Goal: Transaction & Acquisition: Obtain resource

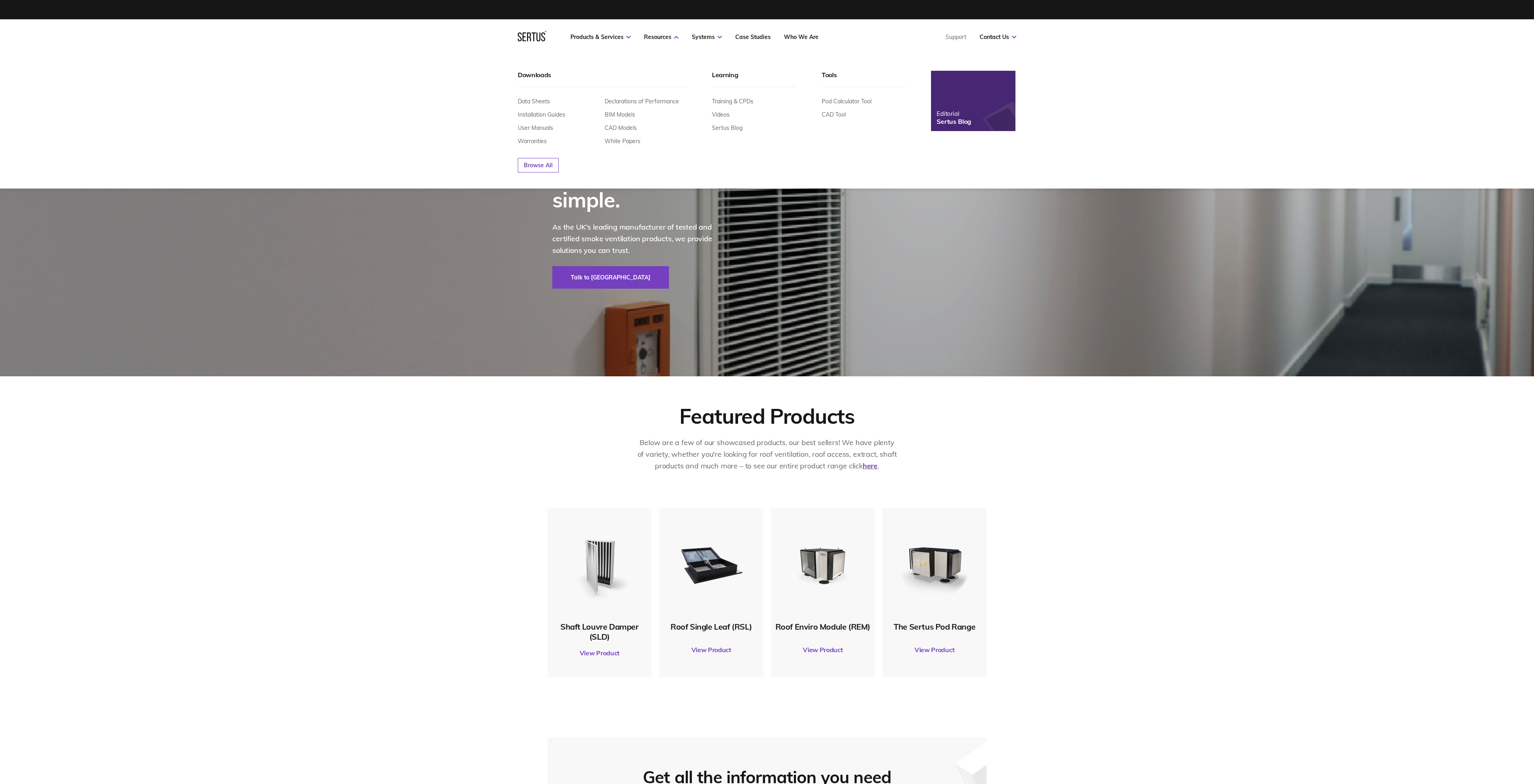
click at [549, 108] on div "Data Sheets Installation Guides User Manuals Warranties" at bounding box center [558, 121] width 81 height 47
click at [543, 97] on div "Data Sheets Installation Guides User Manuals Warranties Declarations of Perform…" at bounding box center [602, 116] width 168 height 58
click at [546, 101] on link "Data Sheets" at bounding box center [533, 102] width 32 height 8
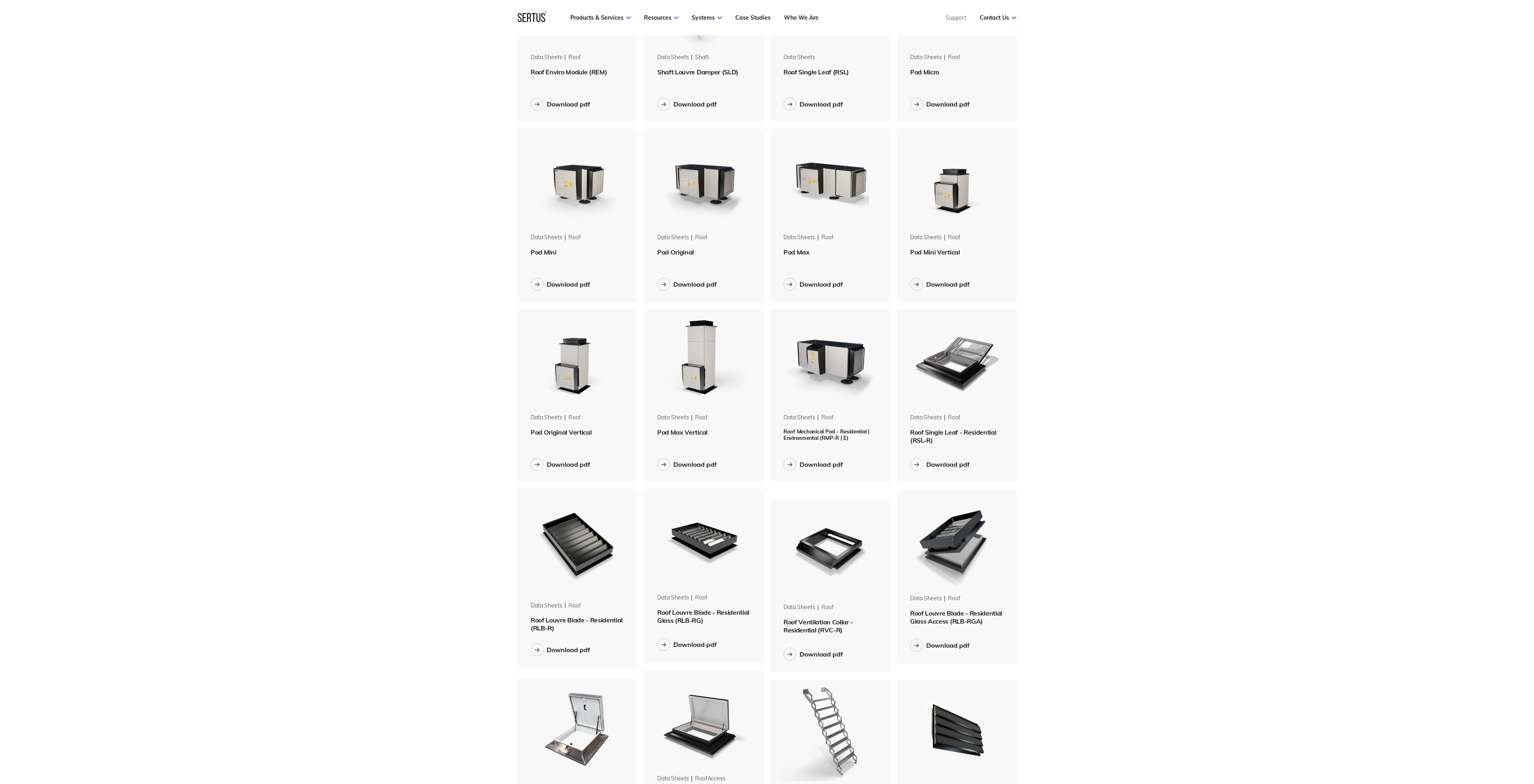
scroll to position [272, 0]
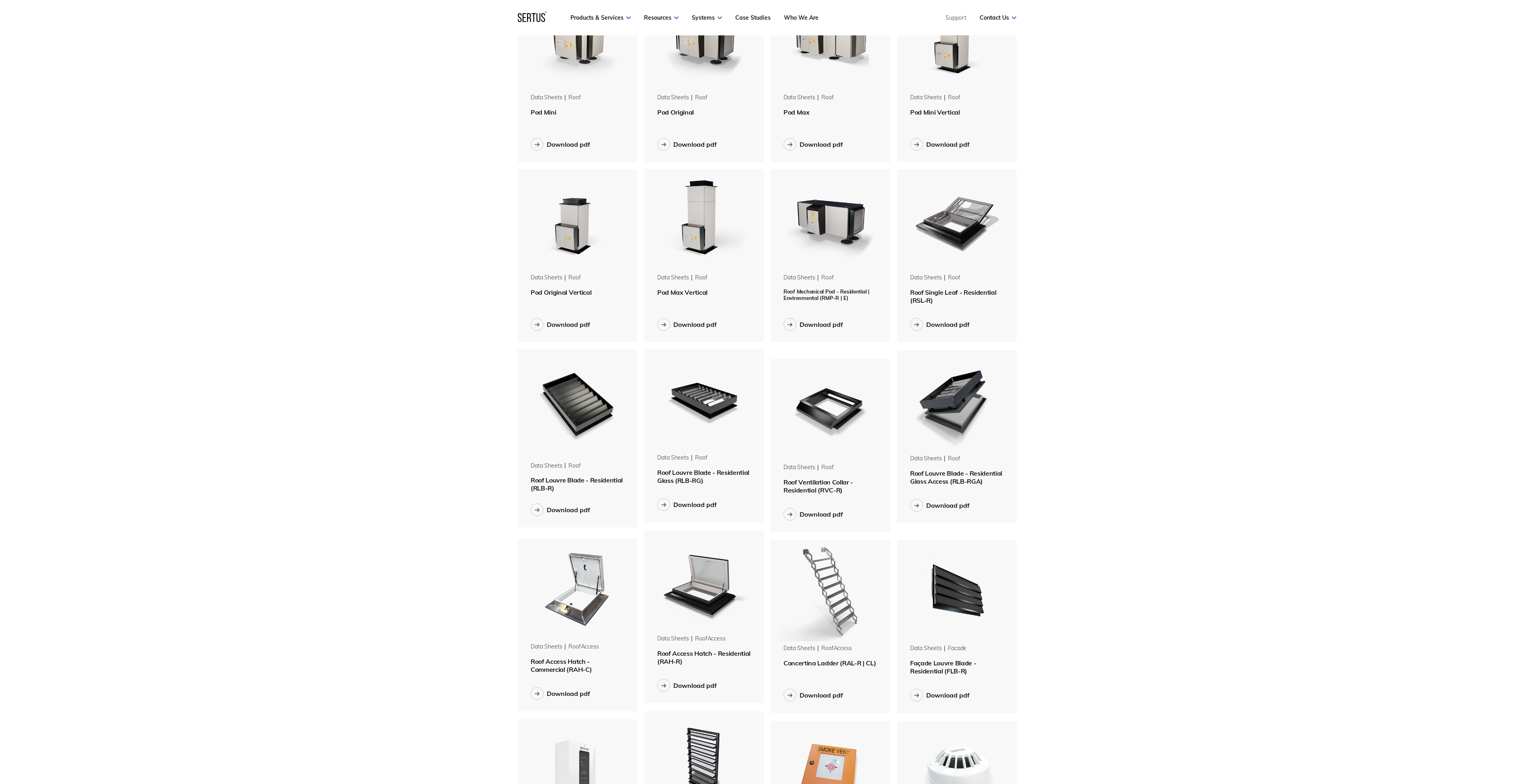
click at [593, 422] on img at bounding box center [577, 403] width 101 height 109
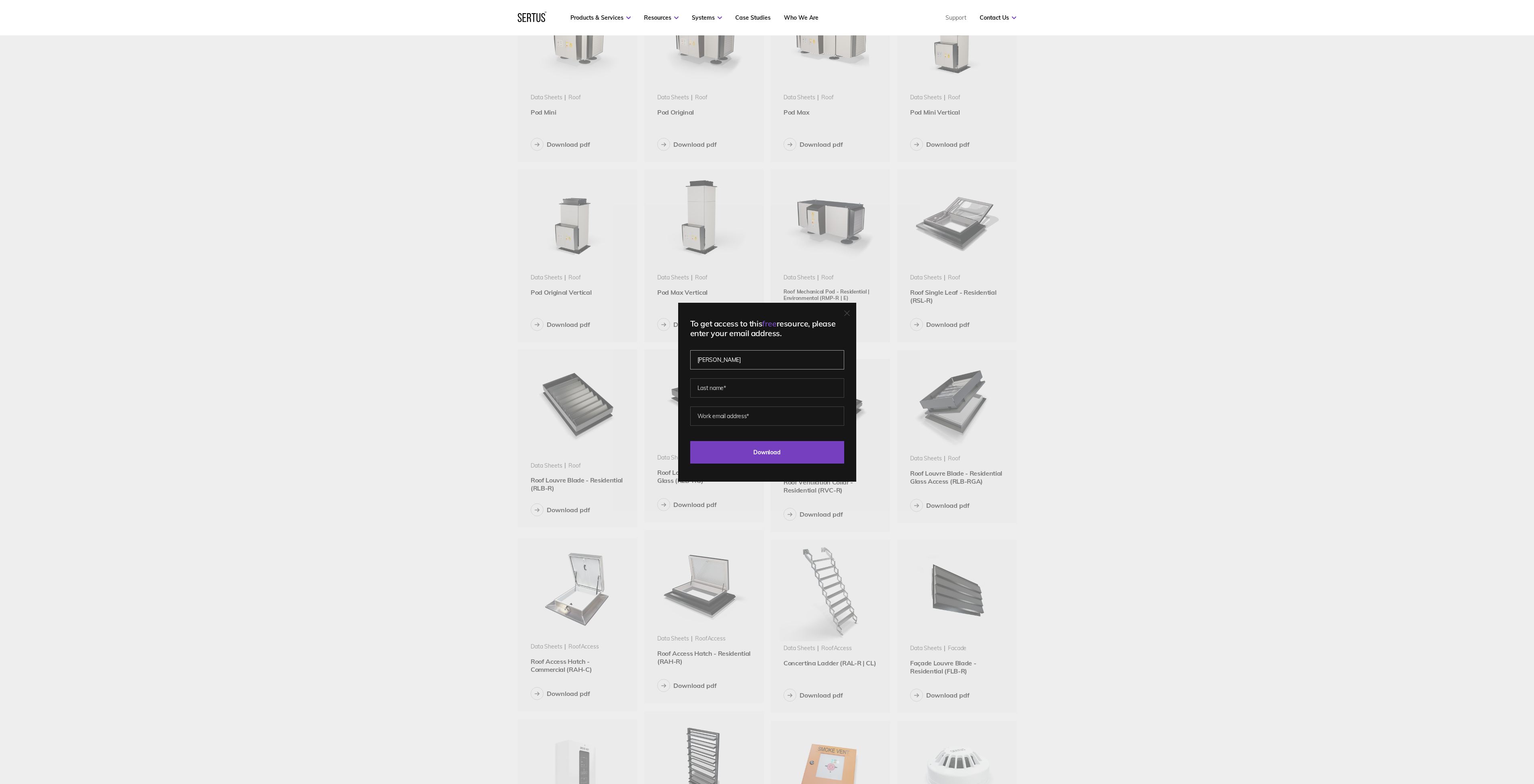
type input "[PERSON_NAME]"
click at [764, 401] on fieldset "[PERSON_NAME]" at bounding box center [767, 381] width 154 height 57
click at [761, 392] on input "Kallaw" at bounding box center [767, 388] width 154 height 19
type input "[PERSON_NAME]"
type input "[PERSON_NAME][EMAIL_ADDRESS][PERSON_NAME][DOMAIN_NAME]"
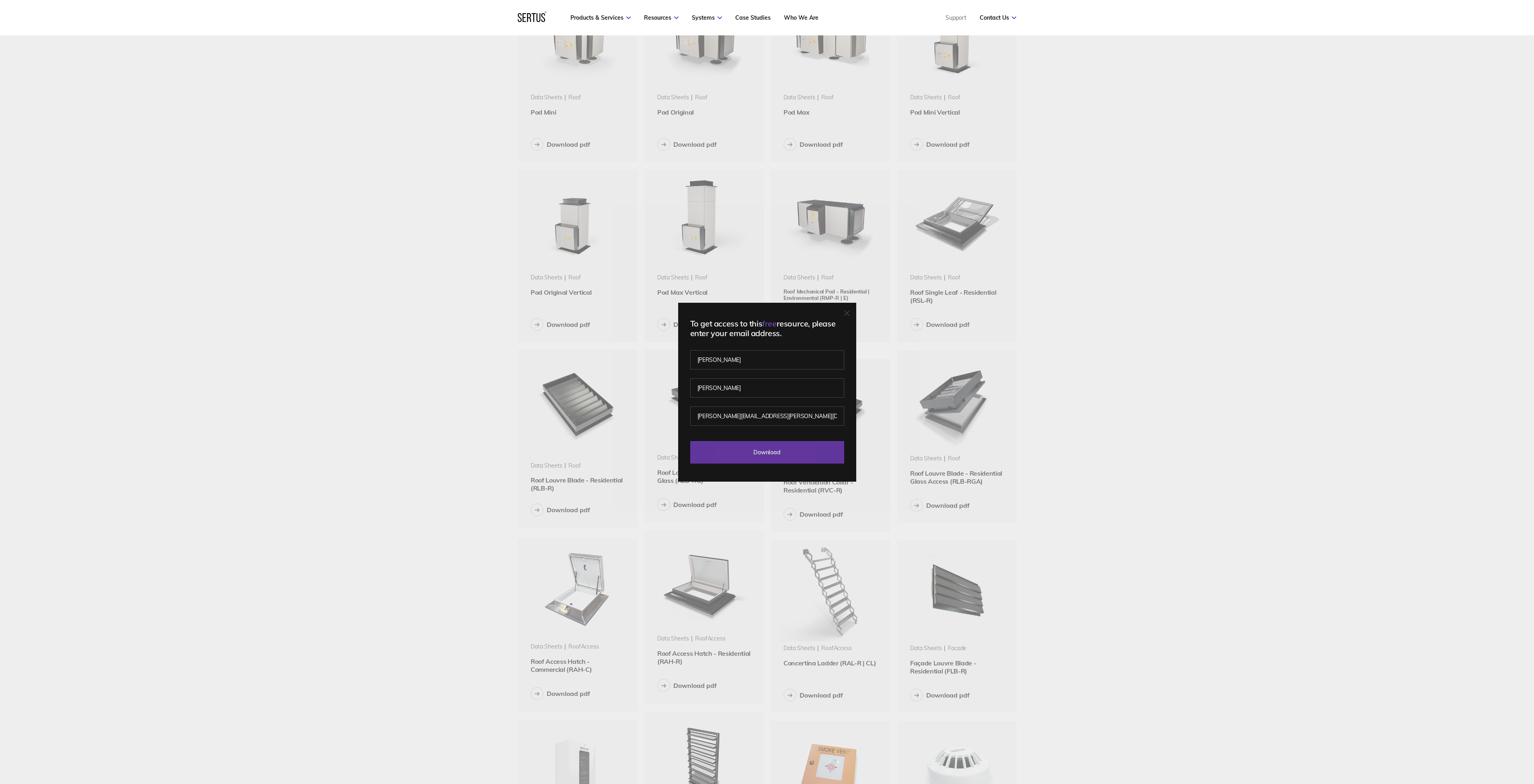
click at [840, 448] on input "Download" at bounding box center [767, 452] width 154 height 22
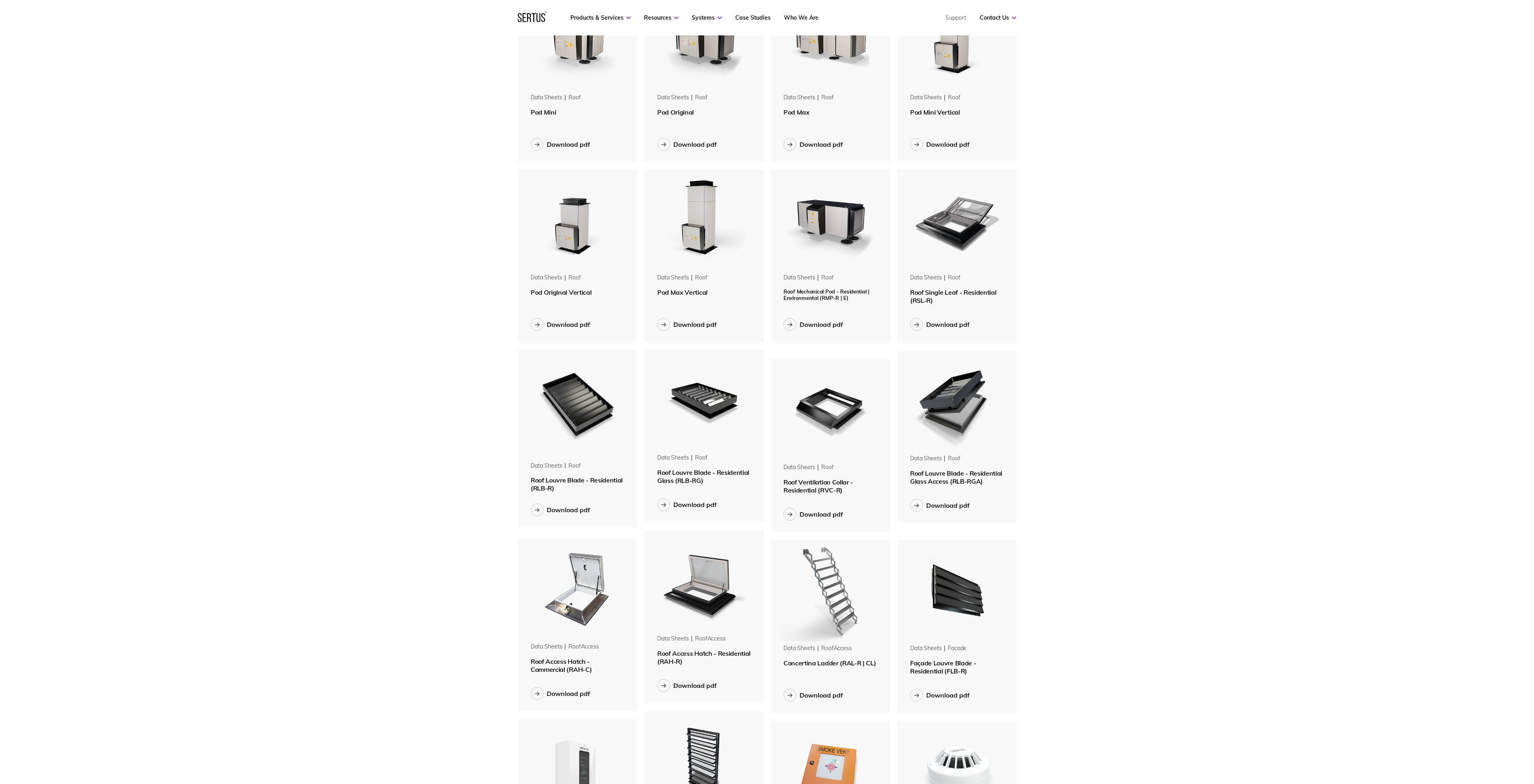
click at [556, 479] on span "Roof Louvre Blade - Residential (RLB-R)" at bounding box center [577, 483] width 92 height 16
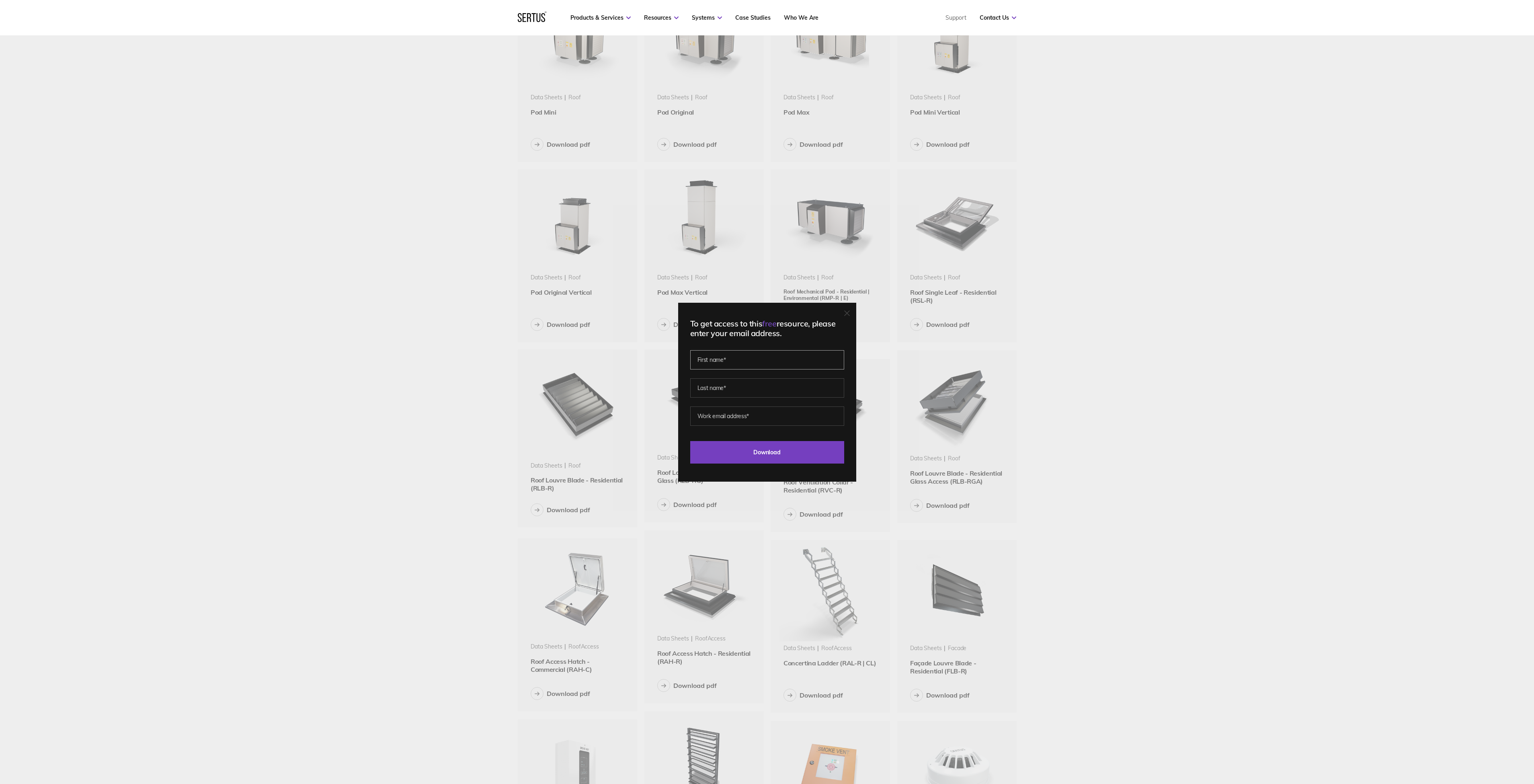
click at [759, 362] on input "text" at bounding box center [767, 359] width 154 height 19
type input "[PERSON_NAME]"
paste input "[PERSON_NAME][EMAIL_ADDRESS][PERSON_NAME][DOMAIN_NAME]"
type input "[PERSON_NAME][EMAIL_ADDRESS][PERSON_NAME][DOMAIN_NAME]"
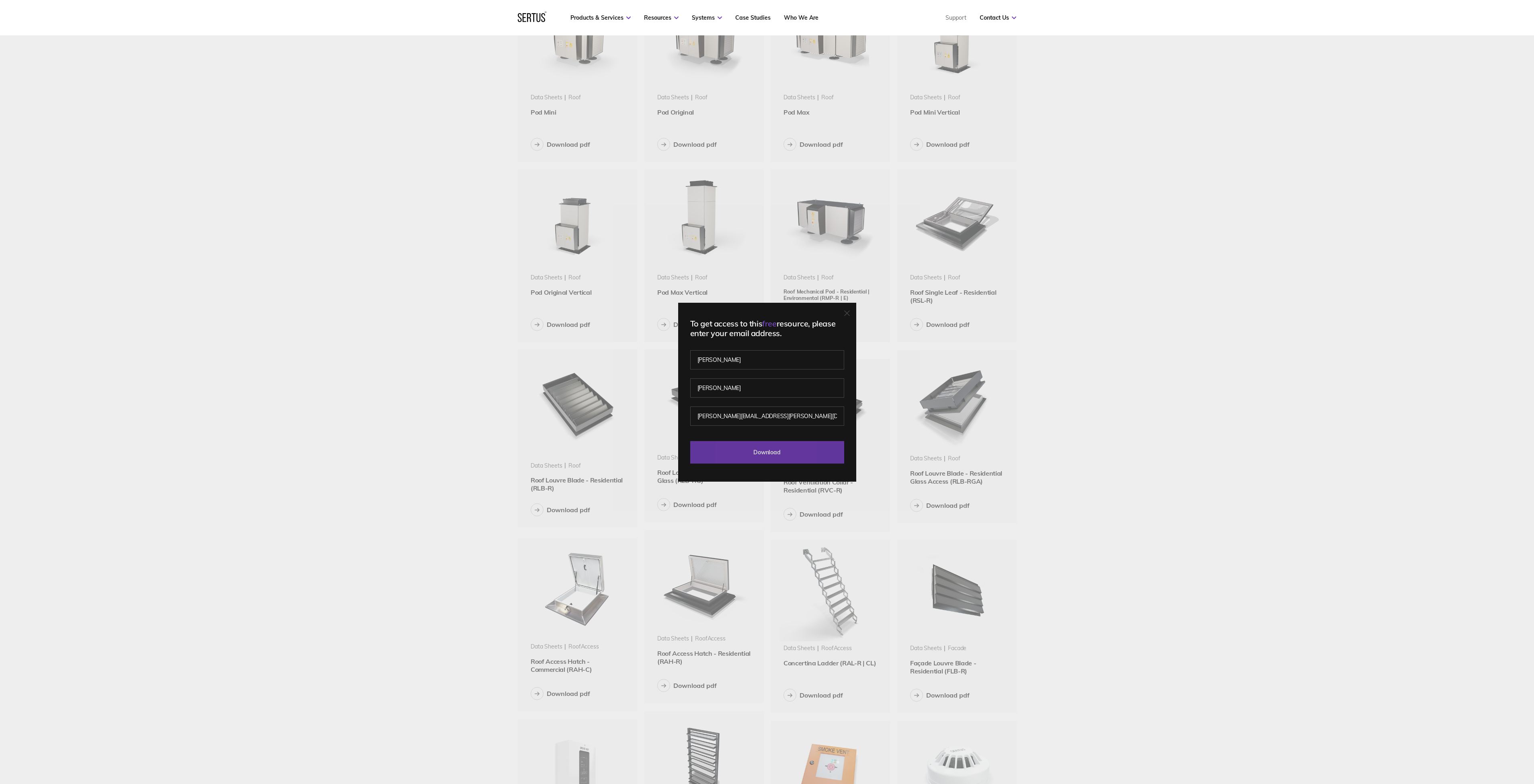
click at [806, 458] on input "Download" at bounding box center [767, 452] width 154 height 22
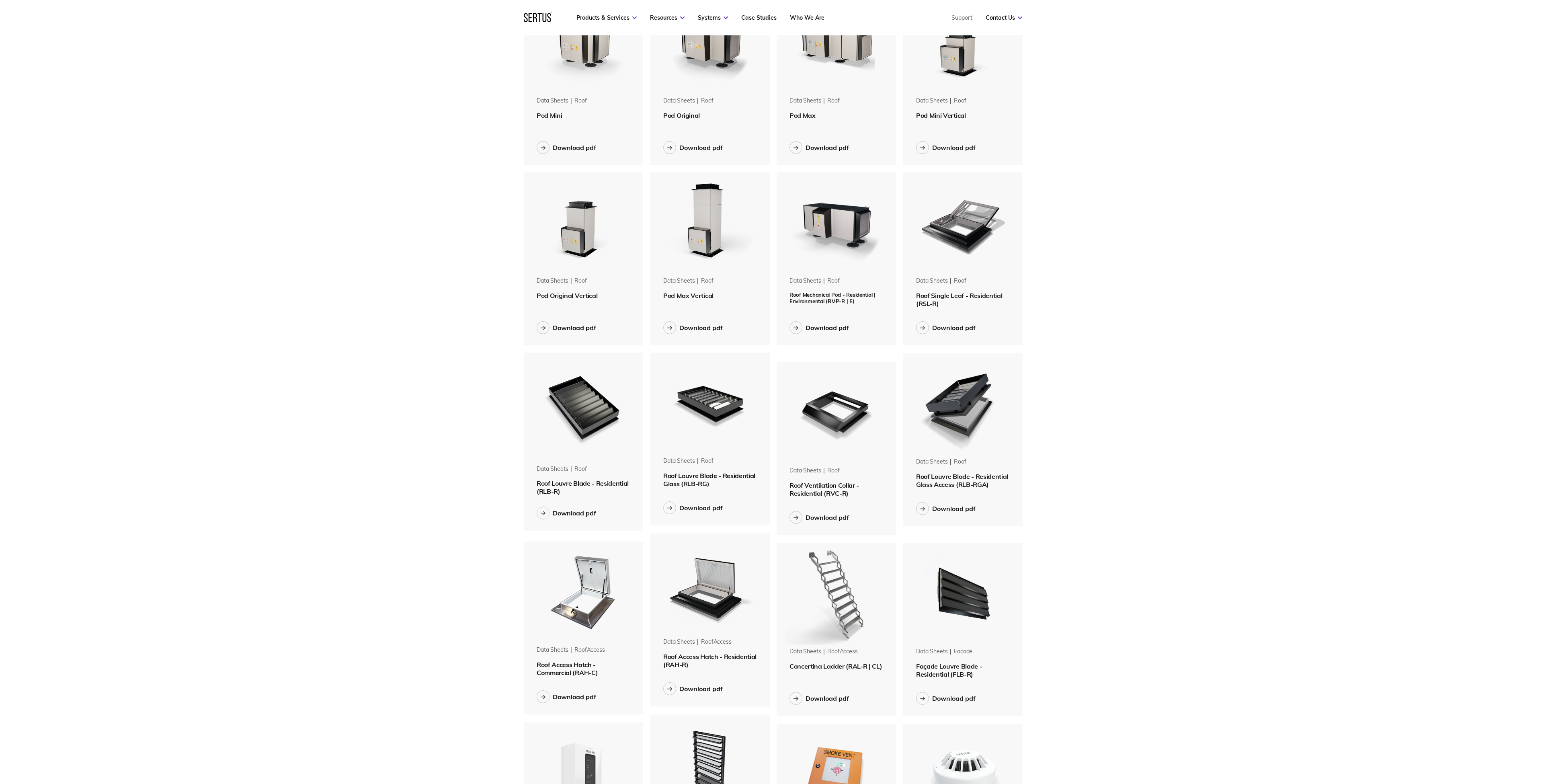
scroll to position [0, 0]
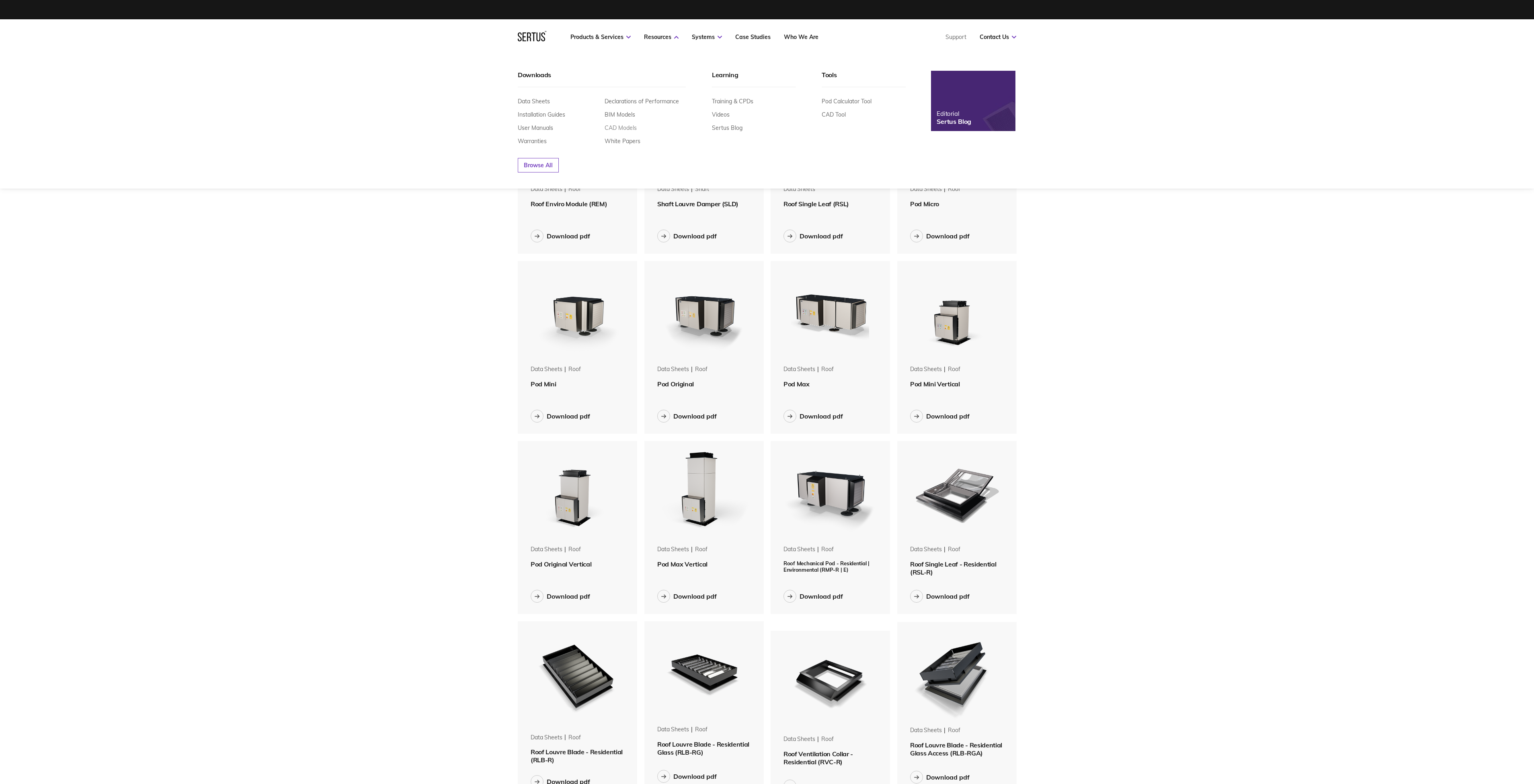
click at [636, 132] on link "CAD Models" at bounding box center [620, 128] width 32 height 8
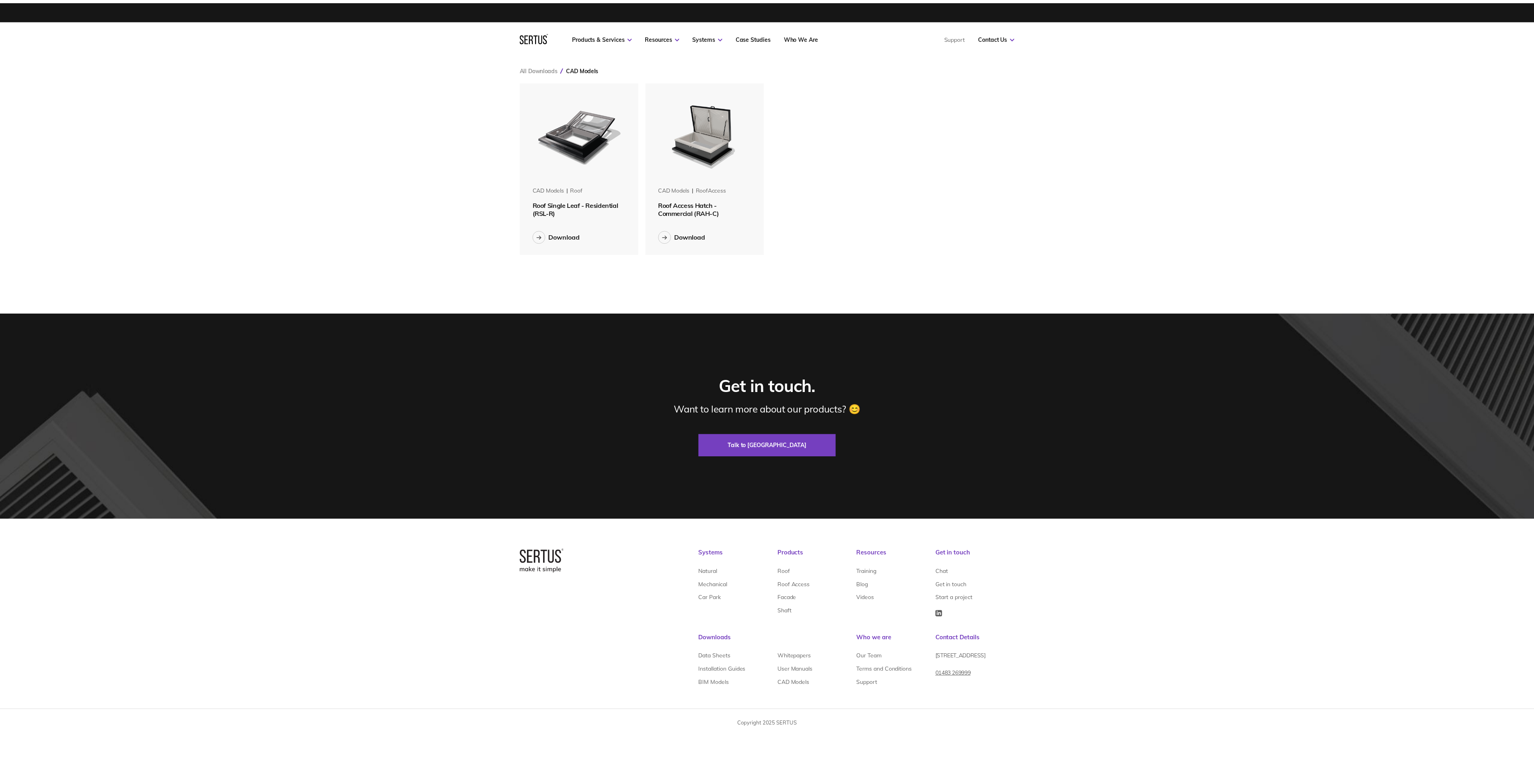
scroll to position [198, 523]
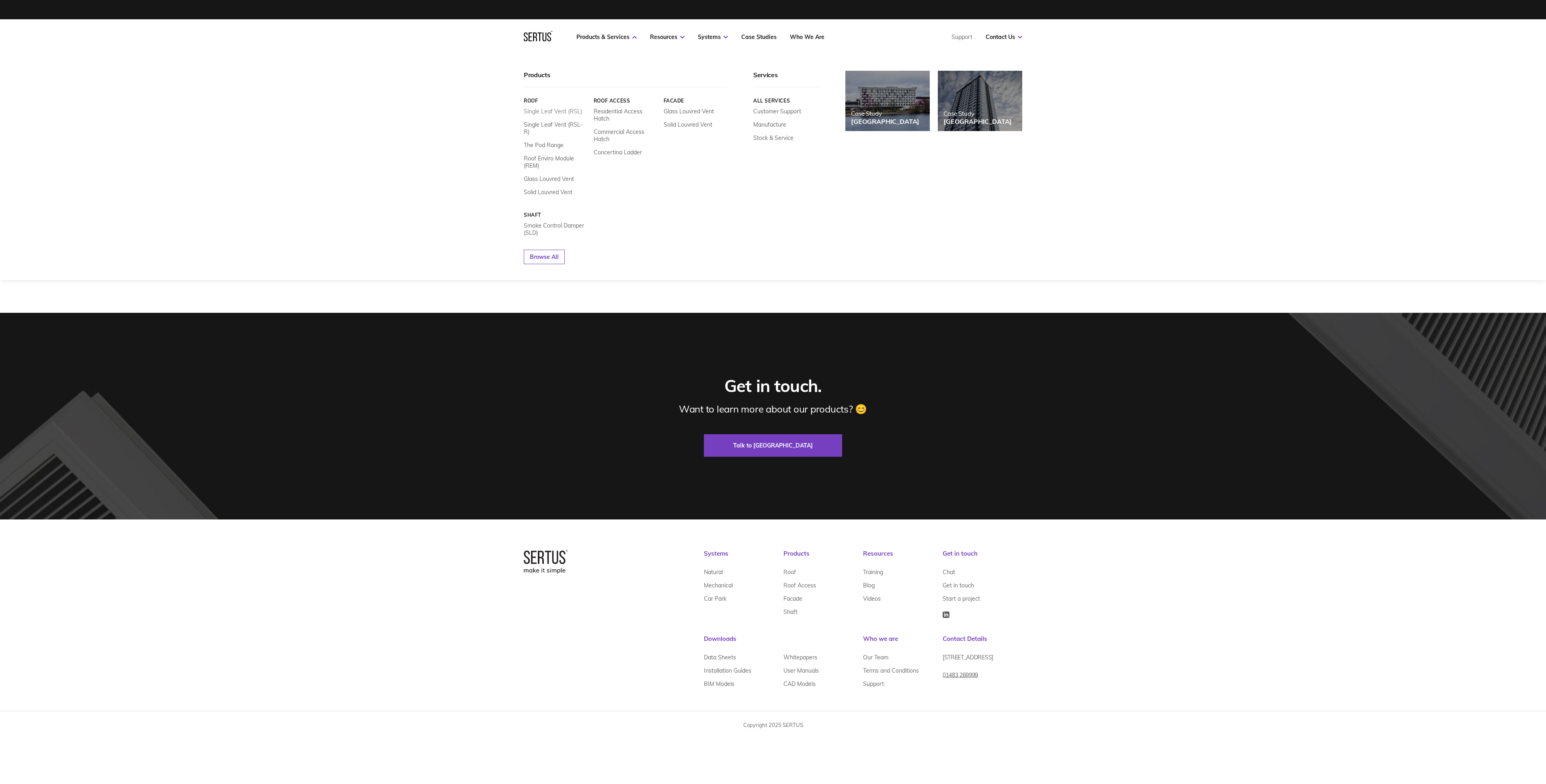
click at [548, 115] on link "Single Leaf Vent (RSL)" at bounding box center [552, 111] width 59 height 8
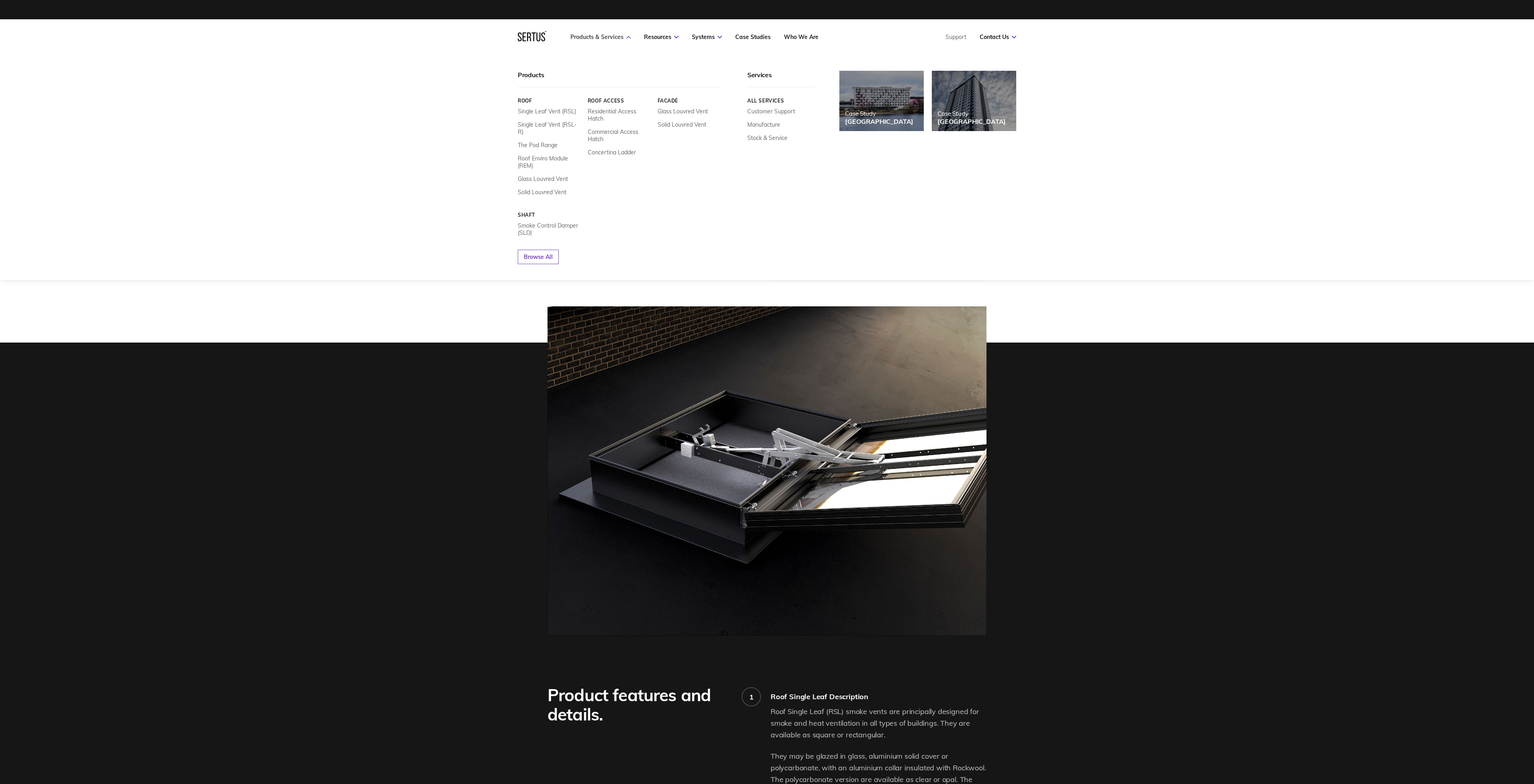
click at [621, 39] on link "Products & Services" at bounding box center [600, 37] width 61 height 8
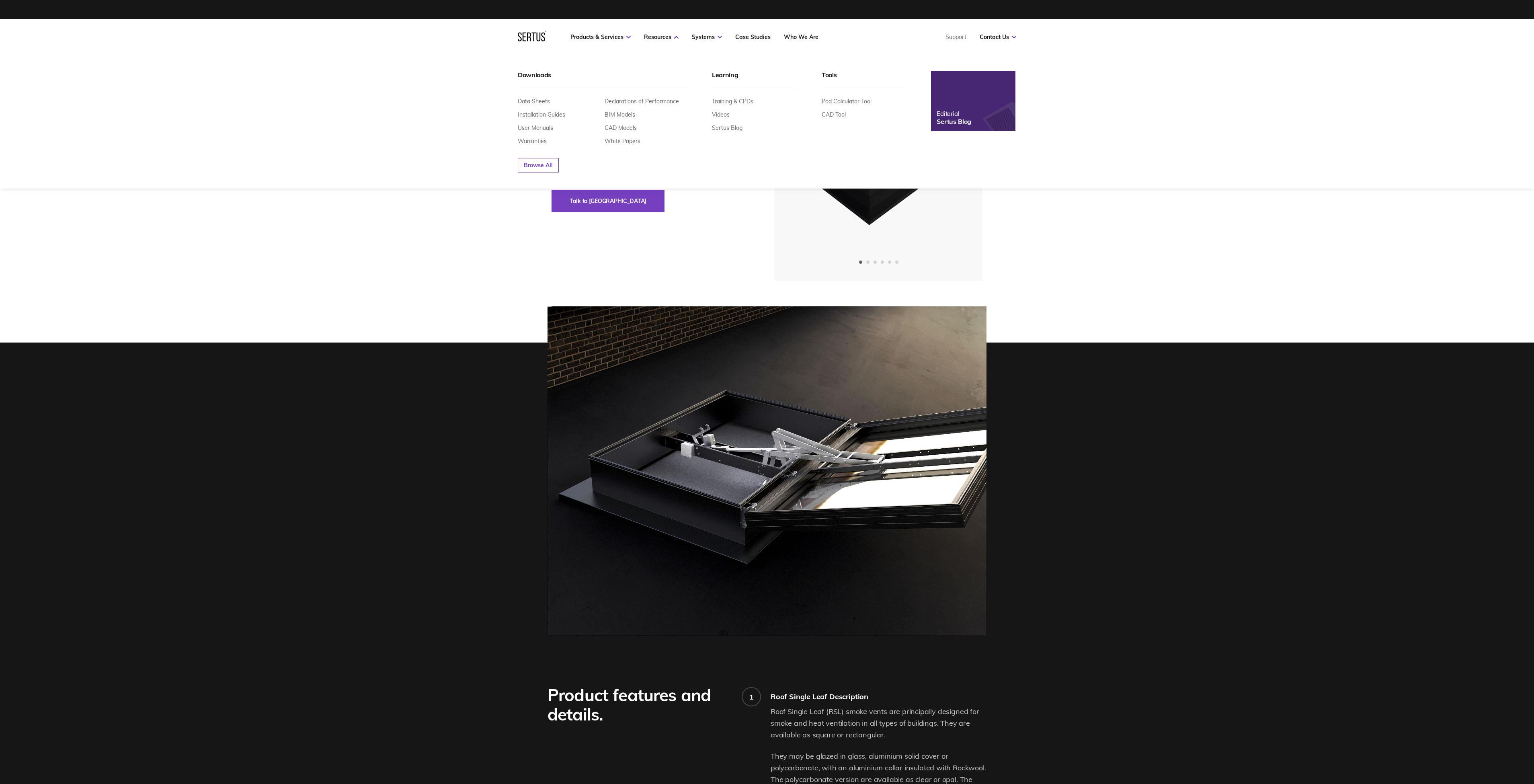
click at [555, 98] on div "Data Sheets Installation Guides User Manuals Warranties Declarations of Perform…" at bounding box center [602, 116] width 168 height 58
click at [547, 102] on link "Data Sheets" at bounding box center [533, 102] width 32 height 8
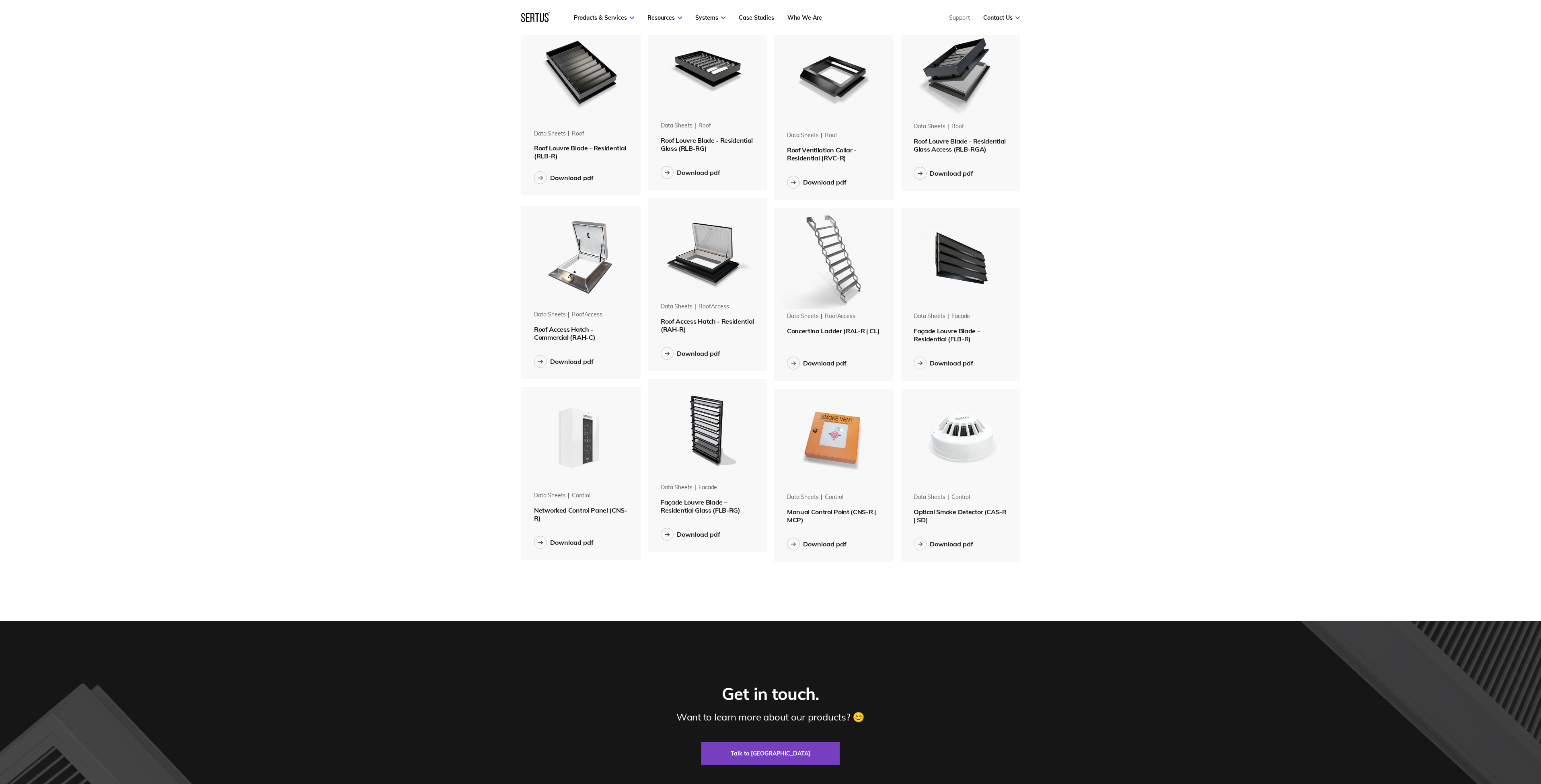
scroll to position [460, 0]
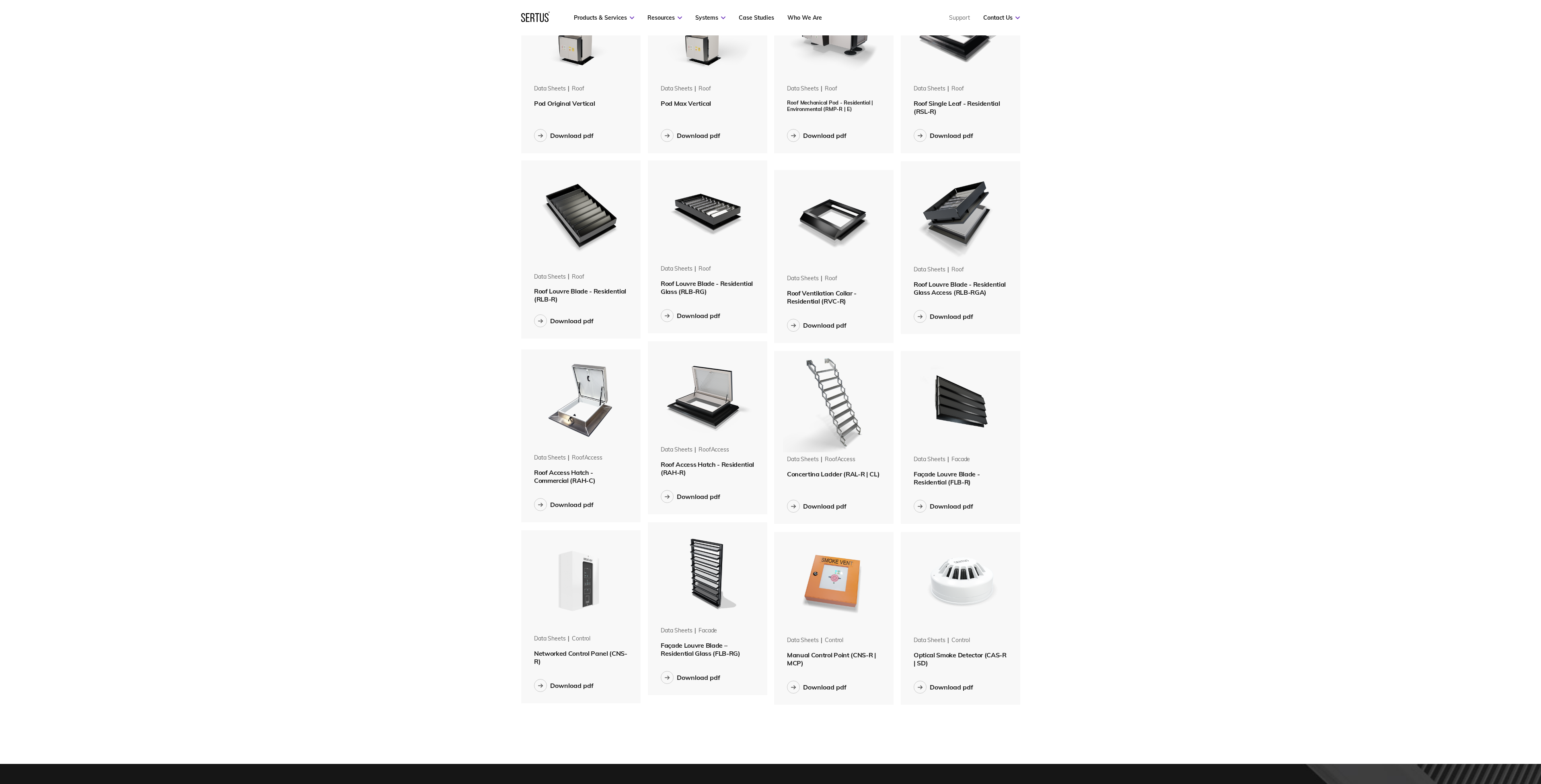
click at [733, 234] on img at bounding box center [707, 210] width 101 height 101
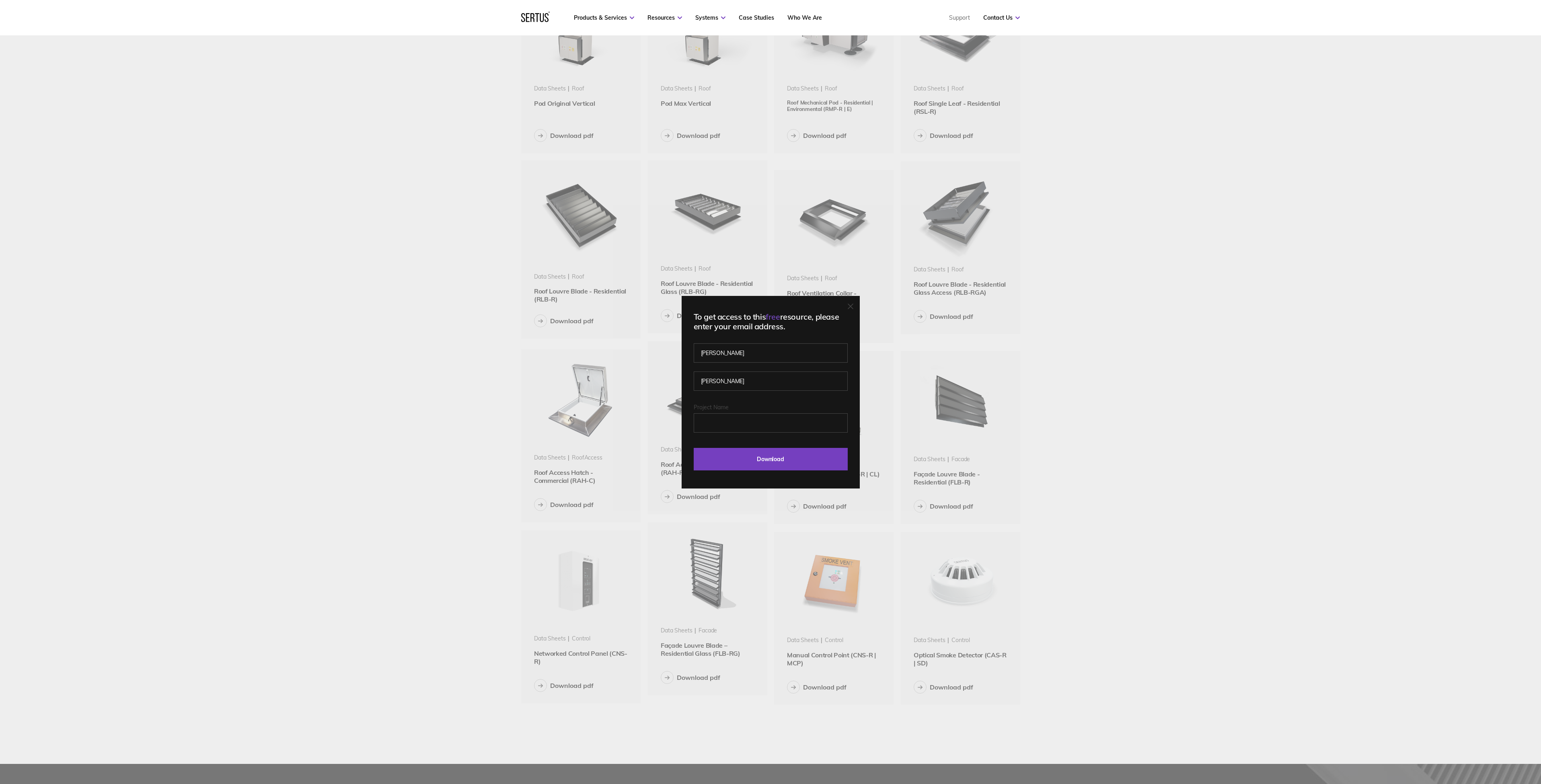
click at [733, 237] on div "To get access to this free resource, please enter your email address. [PERSON_N…" at bounding box center [770, 392] width 1541 height 784
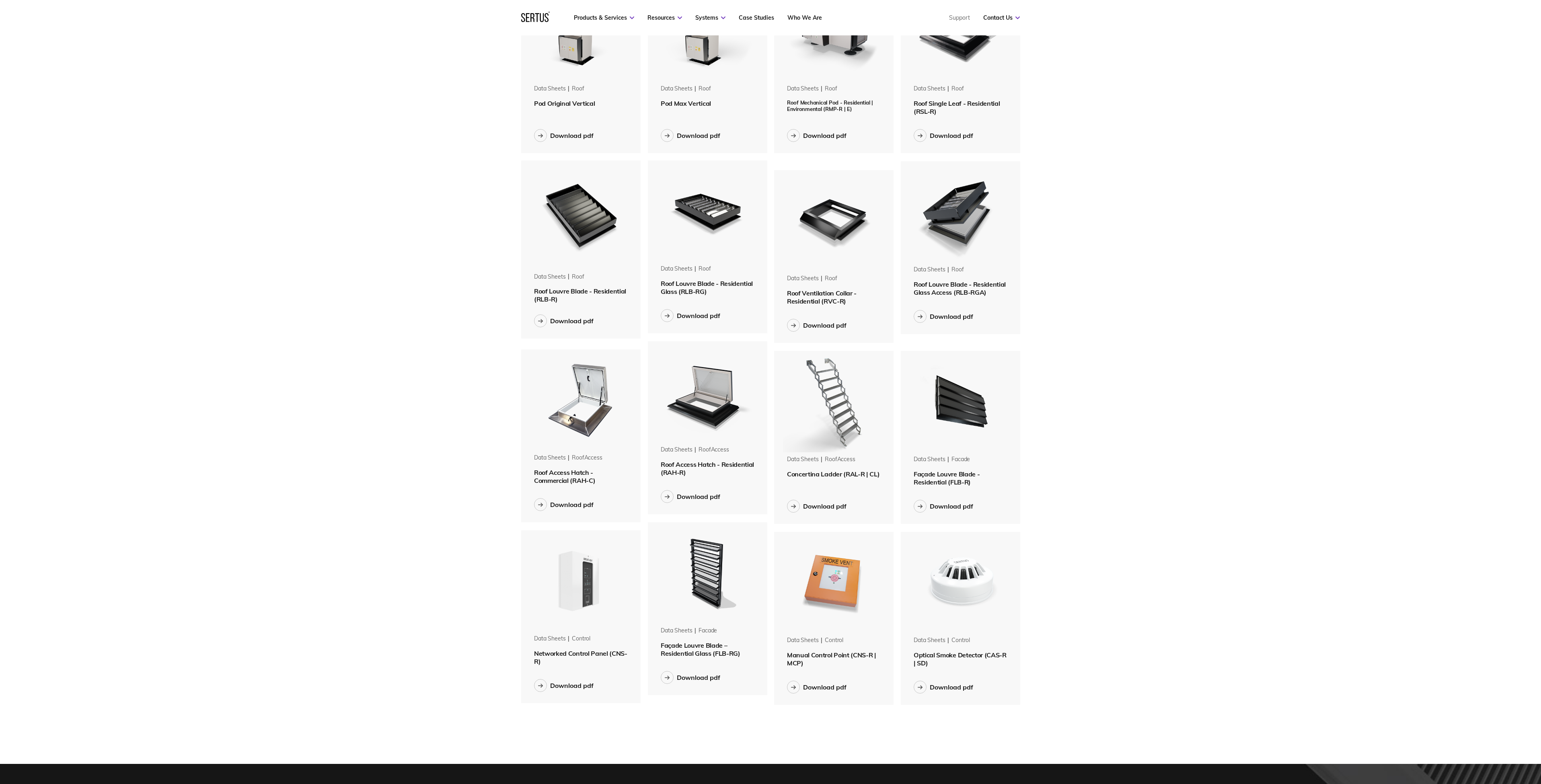
click at [587, 233] on img at bounding box center [580, 214] width 101 height 109
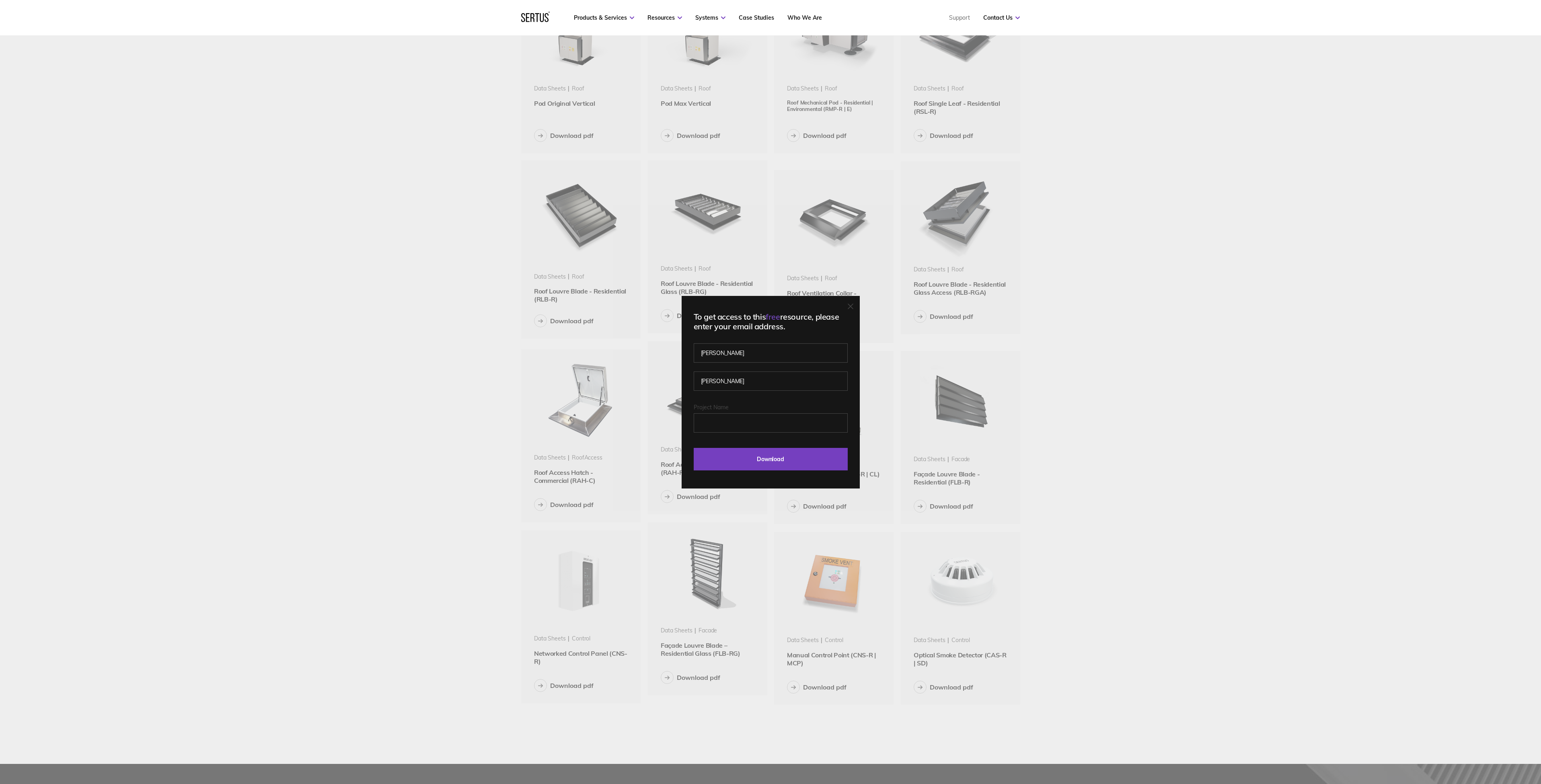
click at [729, 406] on span "Project Name" at bounding box center [710, 407] width 35 height 8
click at [740, 413] on input "Project Name" at bounding box center [770, 423] width 154 height 19
click at [746, 427] on input "Project Name" at bounding box center [770, 423] width 154 height 19
click at [853, 304] on icon at bounding box center [851, 306] width 6 height 6
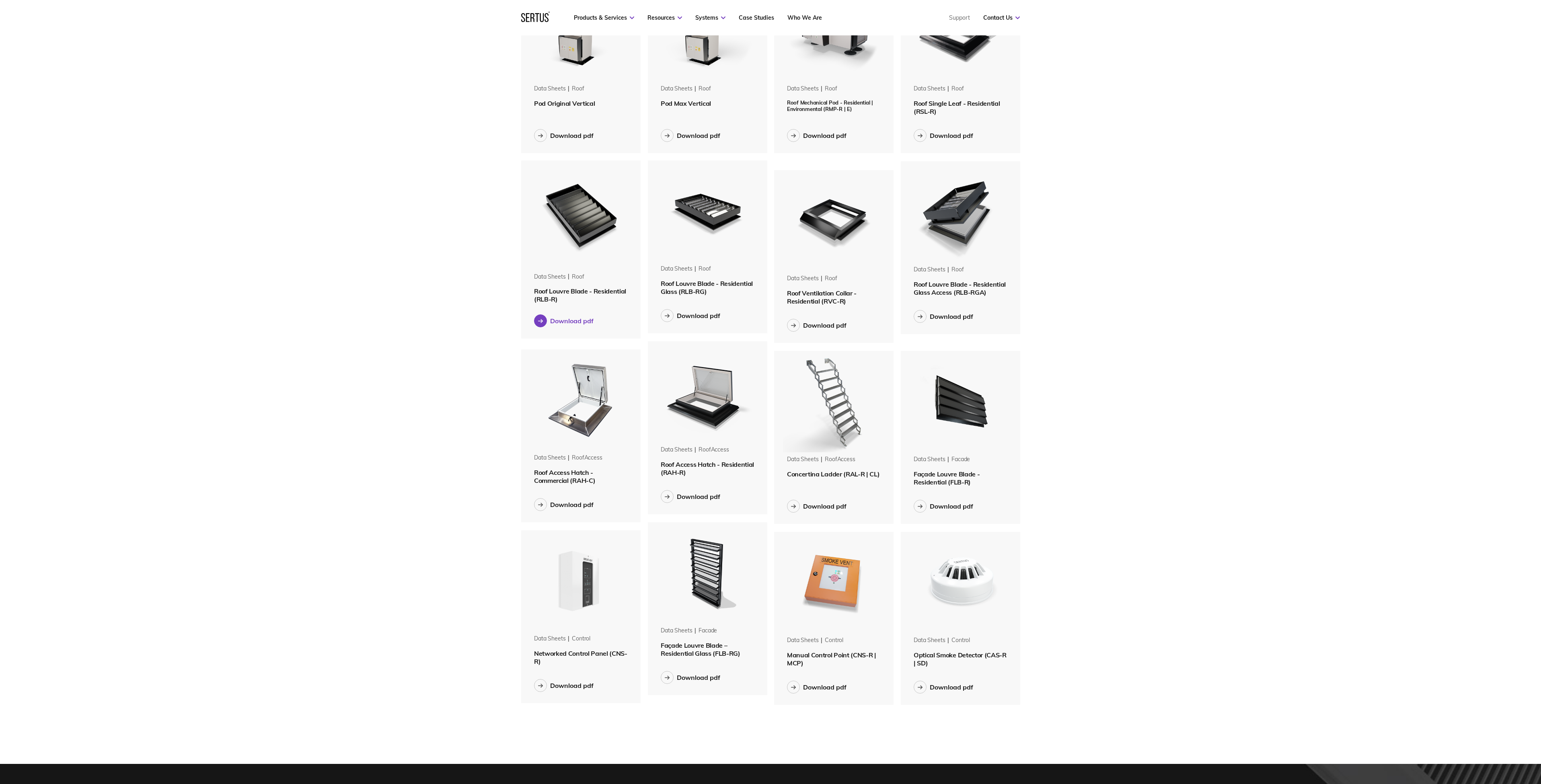
click at [567, 325] on div "Download pdf" at bounding box center [571, 321] width 43 height 8
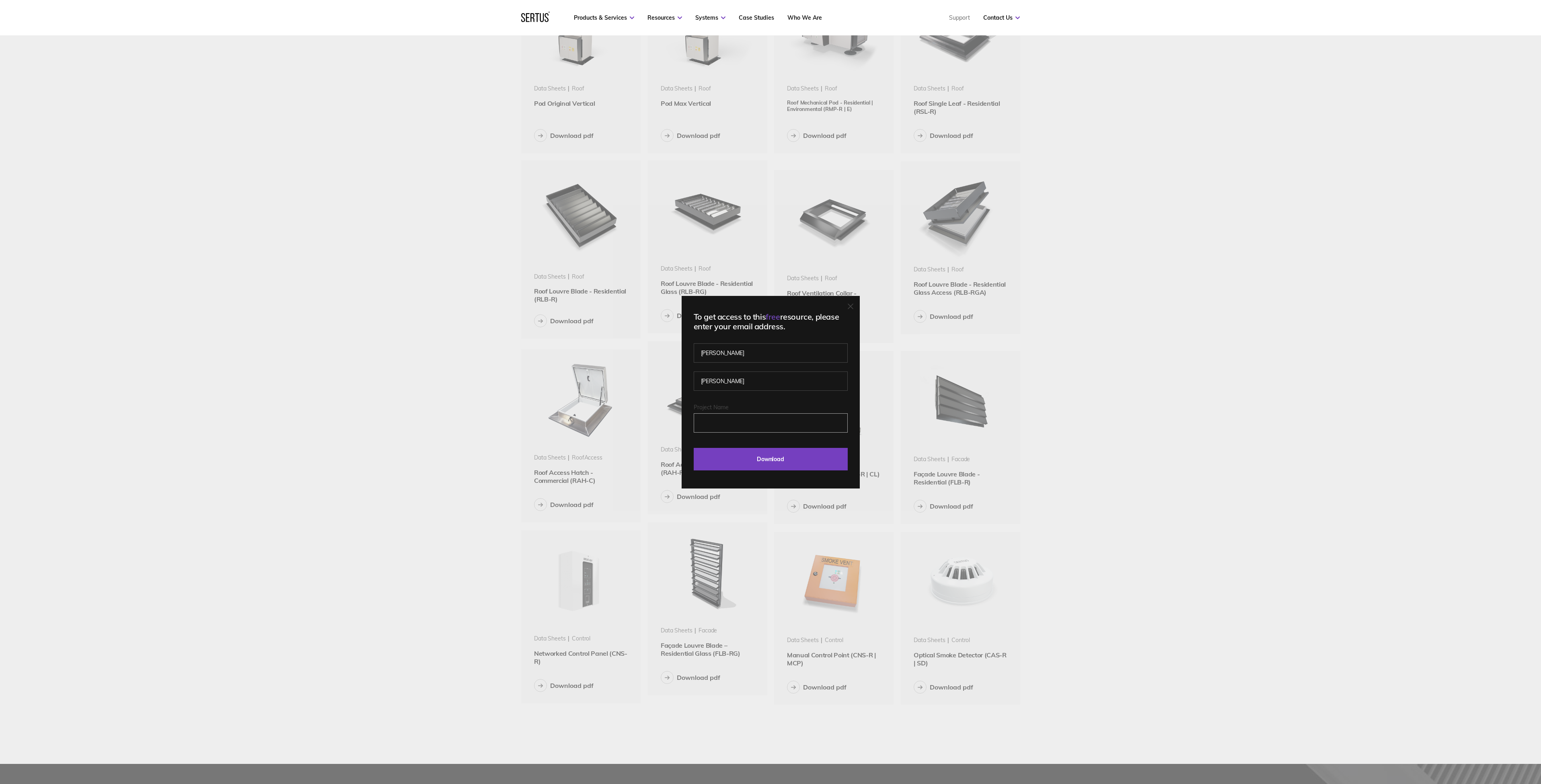
click at [758, 419] on input "Project Name" at bounding box center [770, 423] width 154 height 19
type input "MBH"
click at [810, 460] on input "Download" at bounding box center [770, 458] width 154 height 22
